Goal: Task Accomplishment & Management: Complete application form

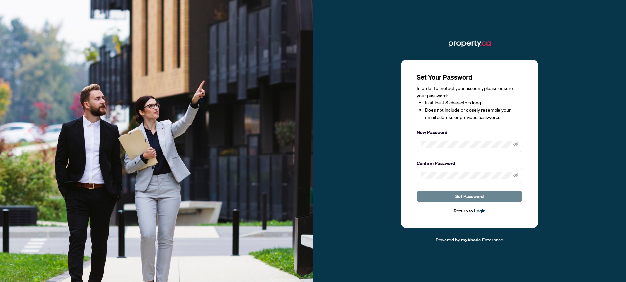
click at [498, 197] on button "Set Password" at bounding box center [469, 196] width 105 height 11
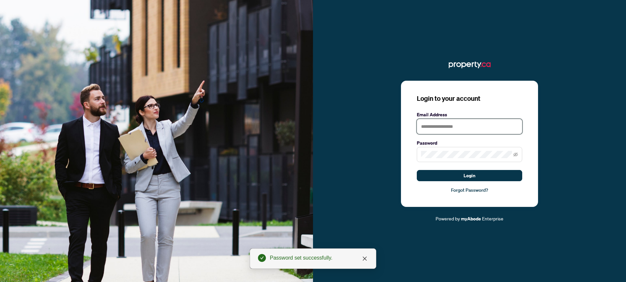
click at [486, 130] on input "text" at bounding box center [469, 126] width 105 height 15
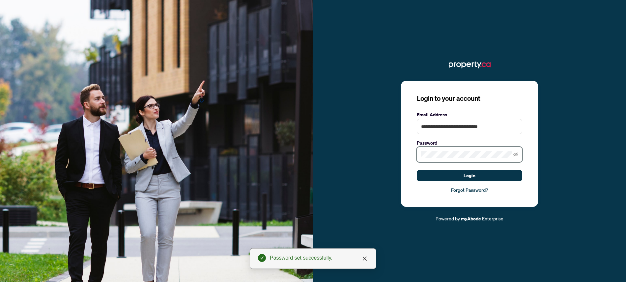
click at [417, 170] on button "Login" at bounding box center [469, 175] width 105 height 11
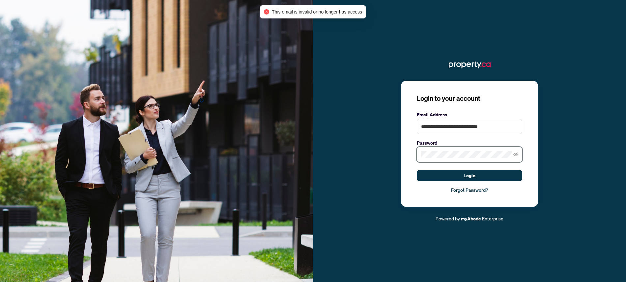
click at [417, 170] on button "Login" at bounding box center [469, 175] width 105 height 11
click at [470, 130] on input "**********" at bounding box center [469, 126] width 105 height 15
click at [474, 127] on input "**********" at bounding box center [469, 126] width 105 height 15
type input "**********"
click at [417, 170] on button "Login" at bounding box center [469, 175] width 105 height 11
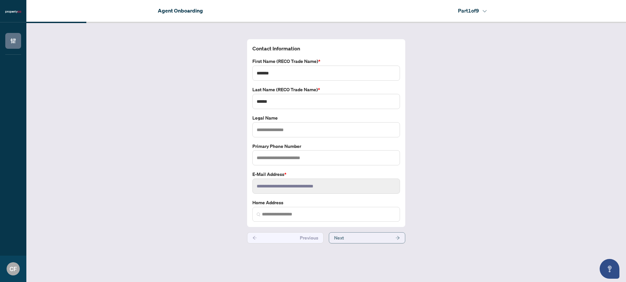
click at [377, 236] on button "Next" at bounding box center [367, 237] width 76 height 11
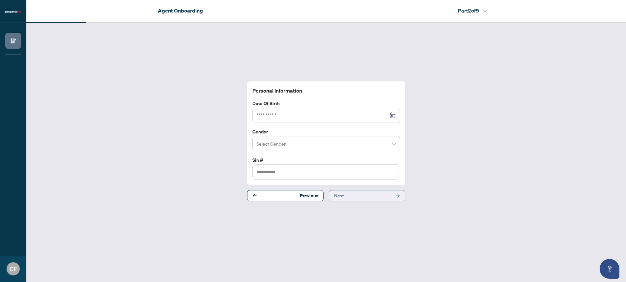
click at [376, 198] on button "Next" at bounding box center [367, 195] width 76 height 11
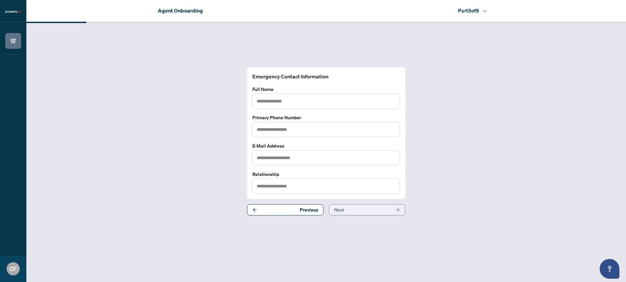
click at [376, 208] on button "Next" at bounding box center [367, 209] width 76 height 11
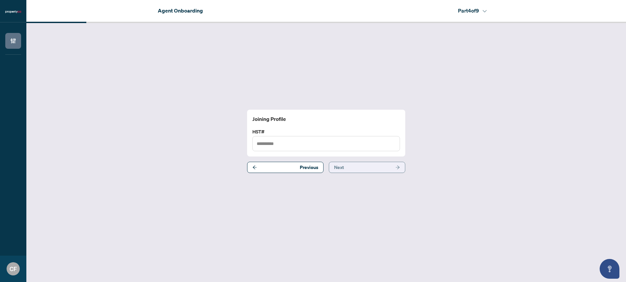
click at [378, 167] on button "Next" at bounding box center [367, 167] width 76 height 11
click at [378, 166] on button "Next" at bounding box center [367, 163] width 76 height 11
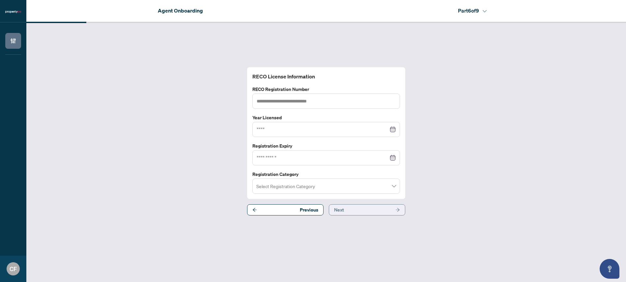
click at [374, 206] on button "Next" at bounding box center [367, 209] width 76 height 11
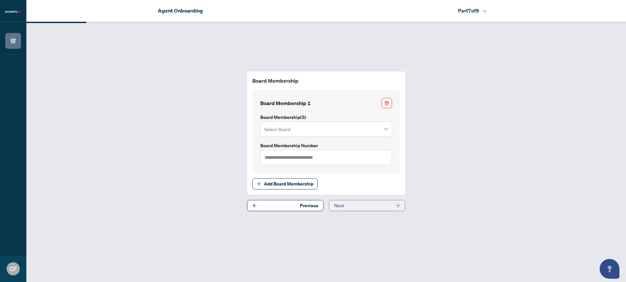
click at [374, 205] on button "Next" at bounding box center [367, 205] width 76 height 11
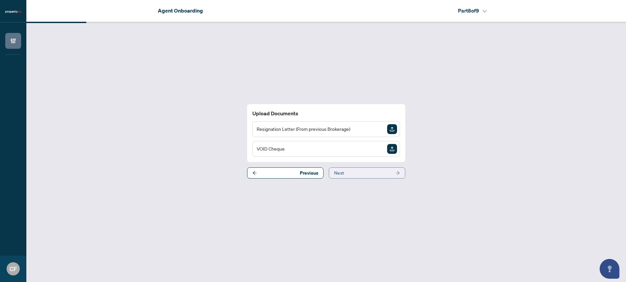
click at [373, 172] on button "Next" at bounding box center [367, 172] width 76 height 11
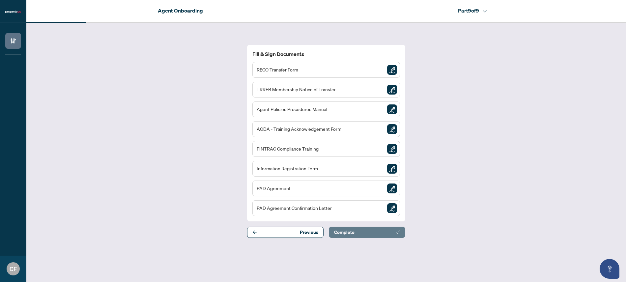
click at [373, 235] on button "Complete" at bounding box center [367, 232] width 76 height 11
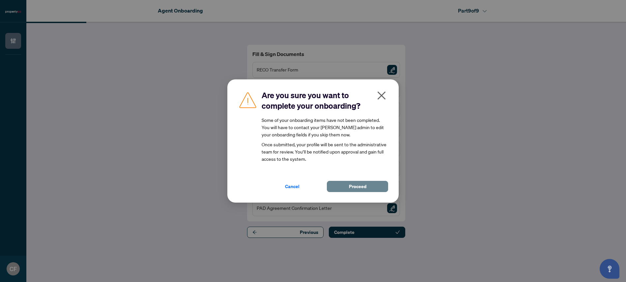
click at [358, 184] on span "Proceed" at bounding box center [357, 186] width 17 height 11
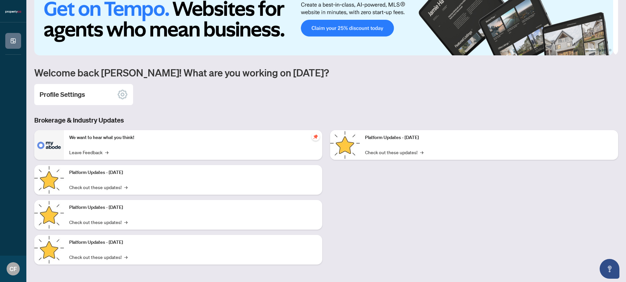
scroll to position [26, 0]
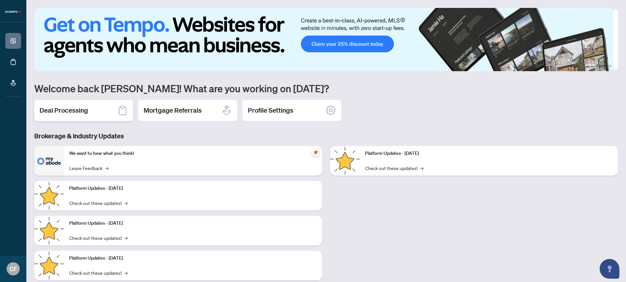
click at [104, 110] on div "Deal Processing" at bounding box center [83, 110] width 99 height 21
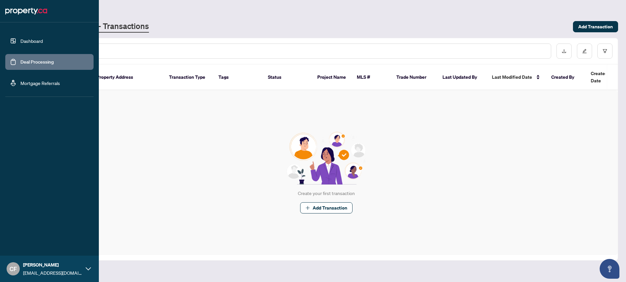
click at [20, 42] on link "Dashboard" at bounding box center [31, 41] width 22 height 6
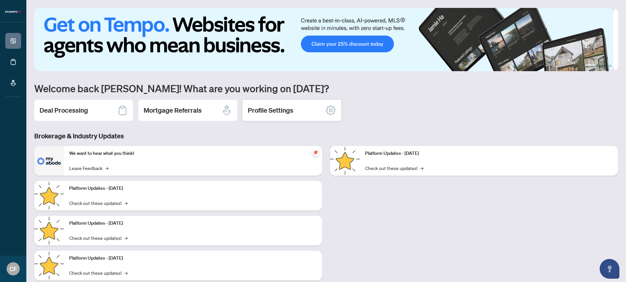
click at [288, 111] on h2 "Profile Settings" at bounding box center [270, 110] width 45 height 9
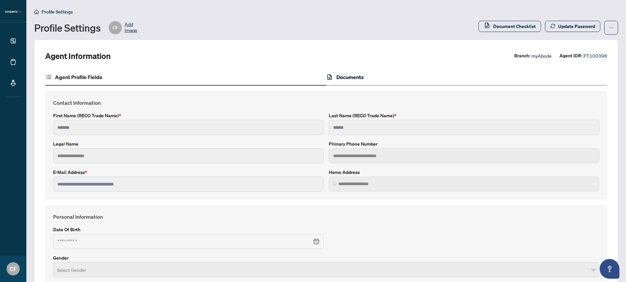
click at [338, 76] on h4 "Documents" at bounding box center [349, 77] width 27 height 8
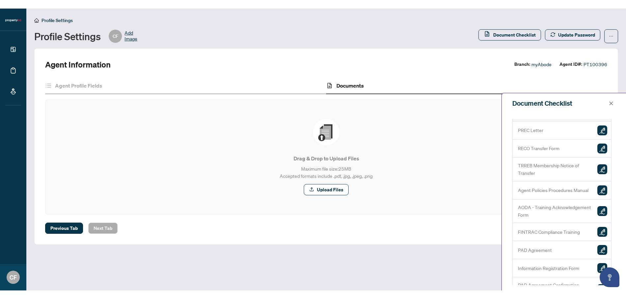
scroll to position [57, 0]
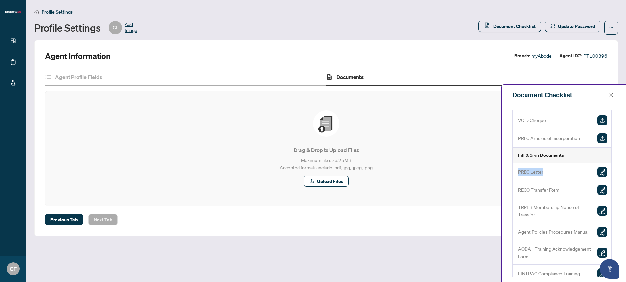
drag, startPoint x: 552, startPoint y: 169, endPoint x: 516, endPoint y: 169, distance: 35.9
click at [516, 169] on div "PREC Letter" at bounding box center [562, 172] width 99 height 18
